Goal: Navigation & Orientation: Find specific page/section

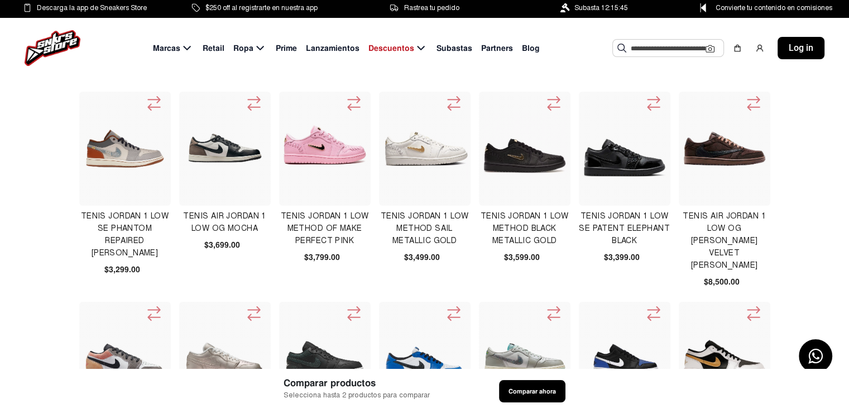
click at [586, 4] on span "Subasta 12:15:45" at bounding box center [601, 8] width 54 height 12
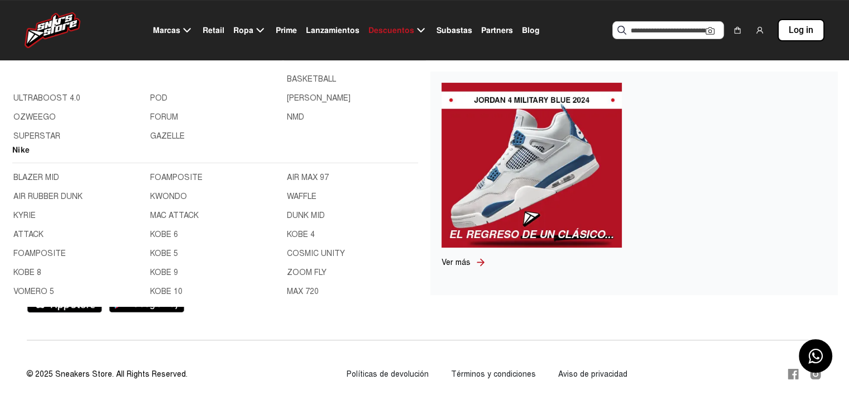
scroll to position [76, 0]
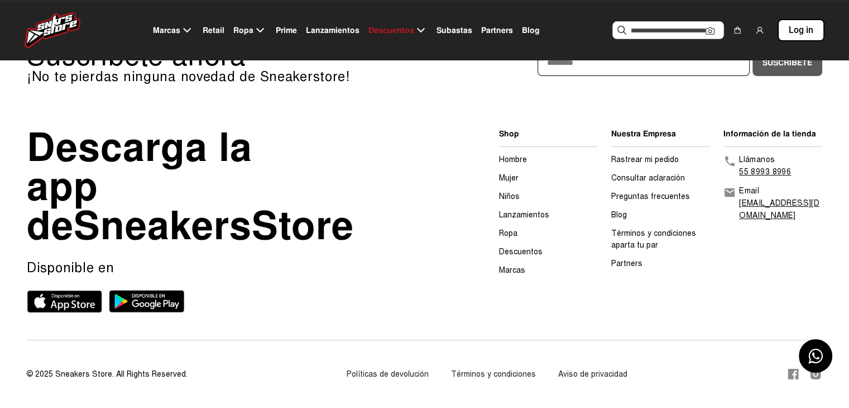
click at [328, 30] on span "Lanzamientos" at bounding box center [333, 31] width 54 height 12
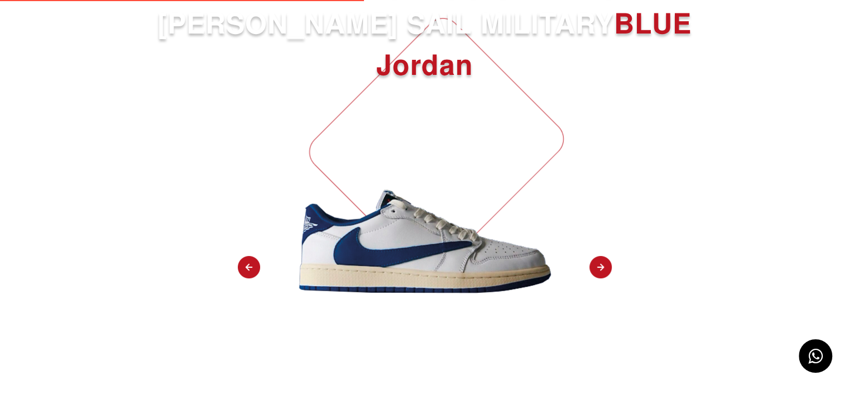
scroll to position [112, 0]
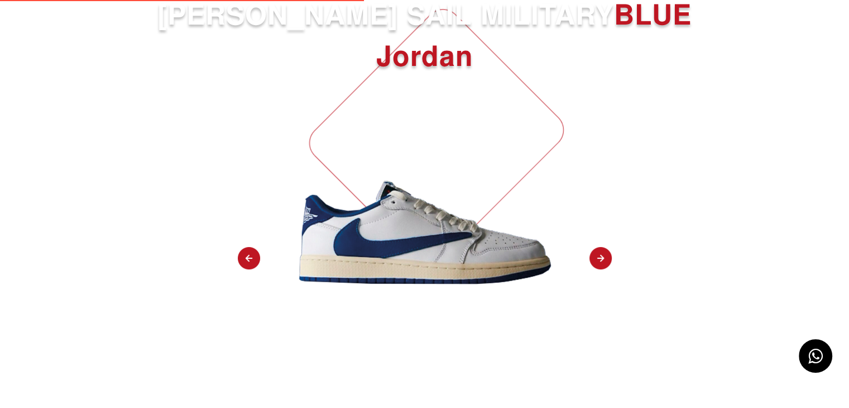
select select
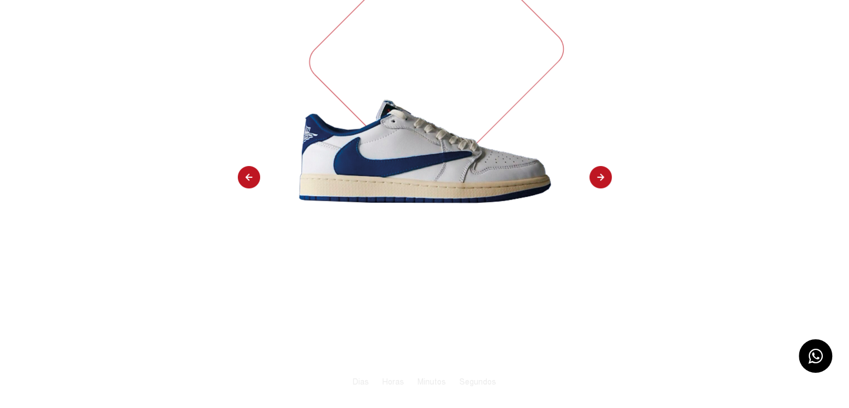
scroll to position [0, 0]
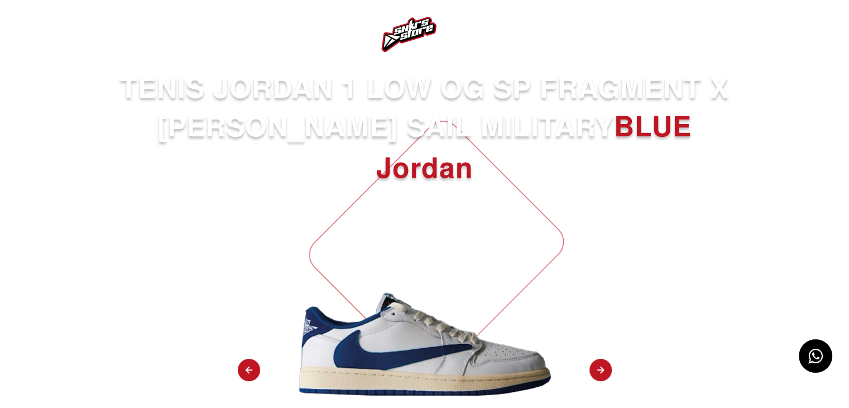
click at [29, 34] on img at bounding box center [28, 34] width 13 height 13
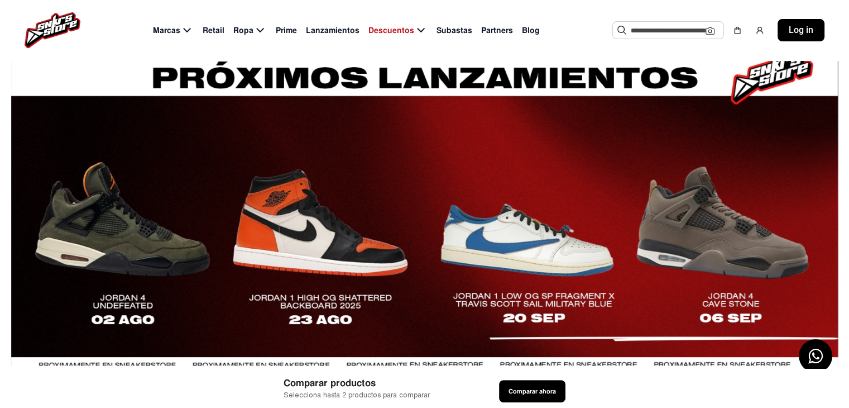
scroll to position [475, 0]
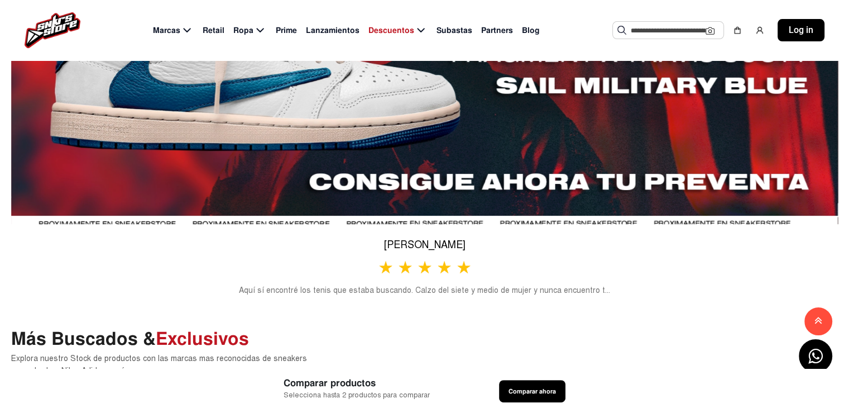
click at [442, 26] on span "Subastas" at bounding box center [455, 31] width 36 height 12
